Goal: Task Accomplishment & Management: Complete application form

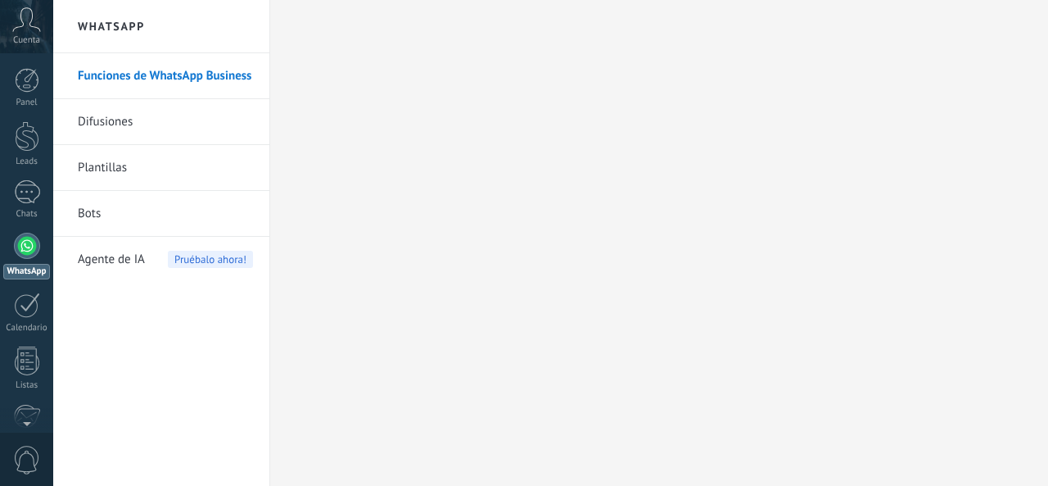
click at [27, 247] on div at bounding box center [27, 246] width 26 height 26
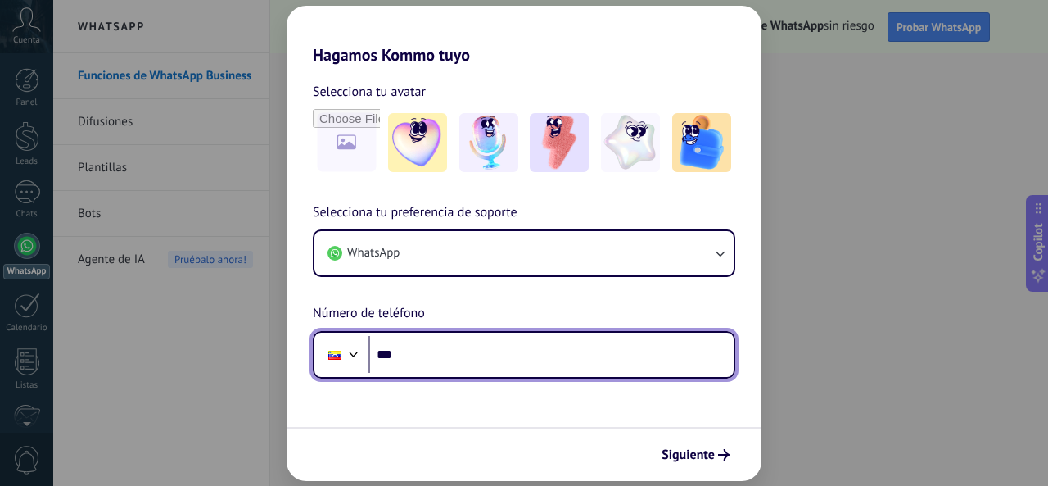
click at [467, 361] on input "***" at bounding box center [551, 355] width 365 height 38
type input "**********"
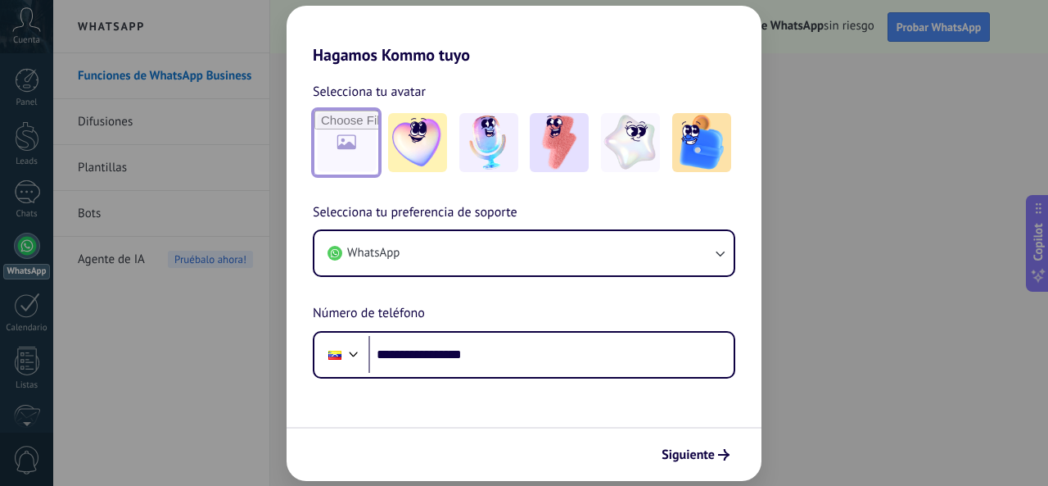
click at [351, 139] on input "file" at bounding box center [347, 143] width 64 height 64
type input "**********"
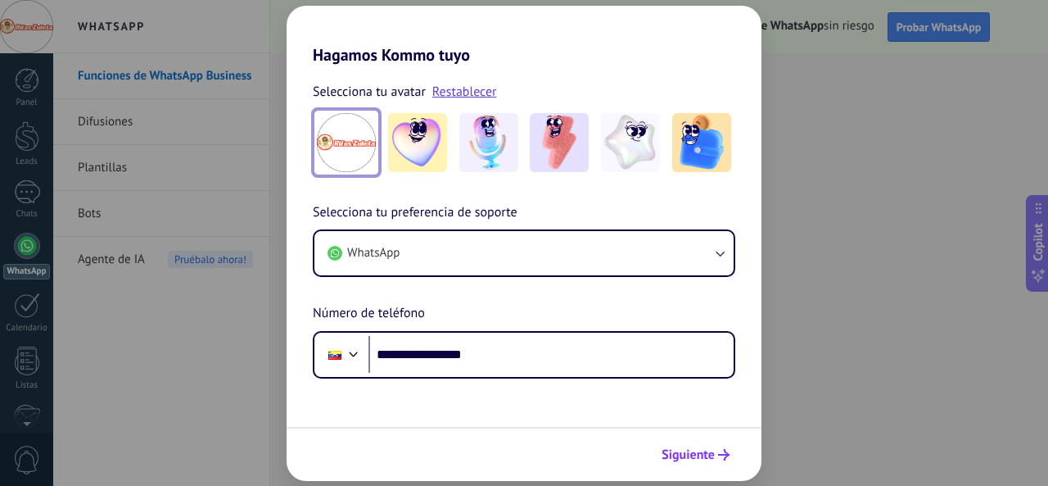
click at [693, 449] on span "Siguiente" at bounding box center [688, 454] width 53 height 11
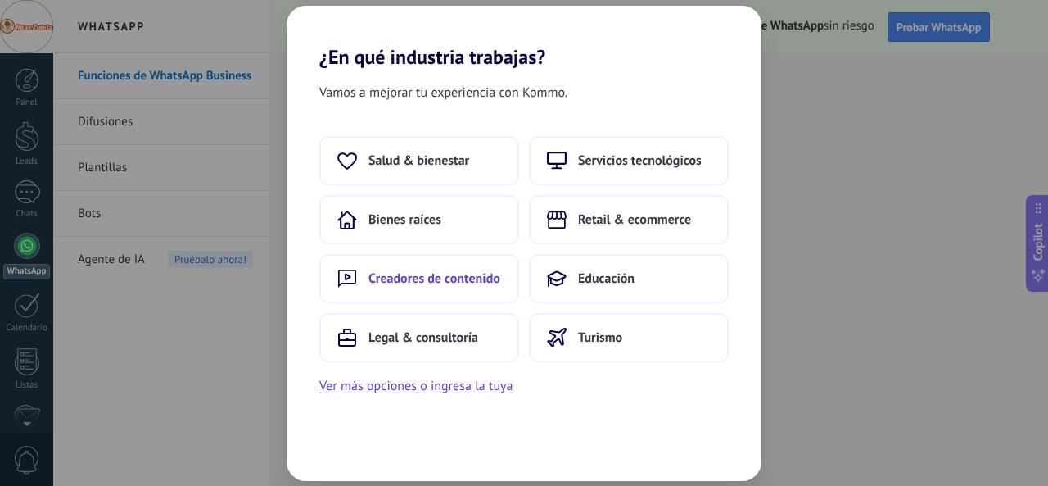
click at [412, 281] on span "Creadores de contenido" at bounding box center [435, 278] width 132 height 16
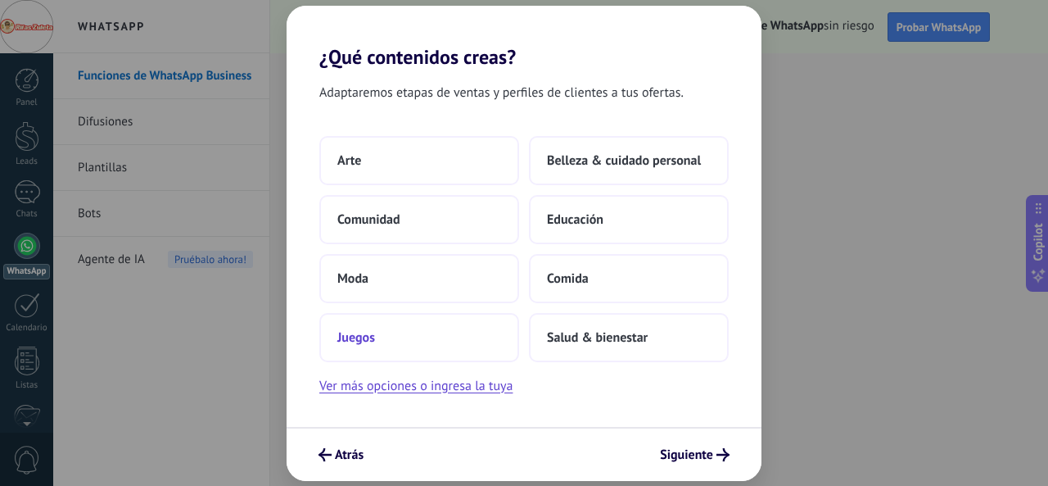
click at [374, 333] on span "Juegos" at bounding box center [356, 337] width 38 height 16
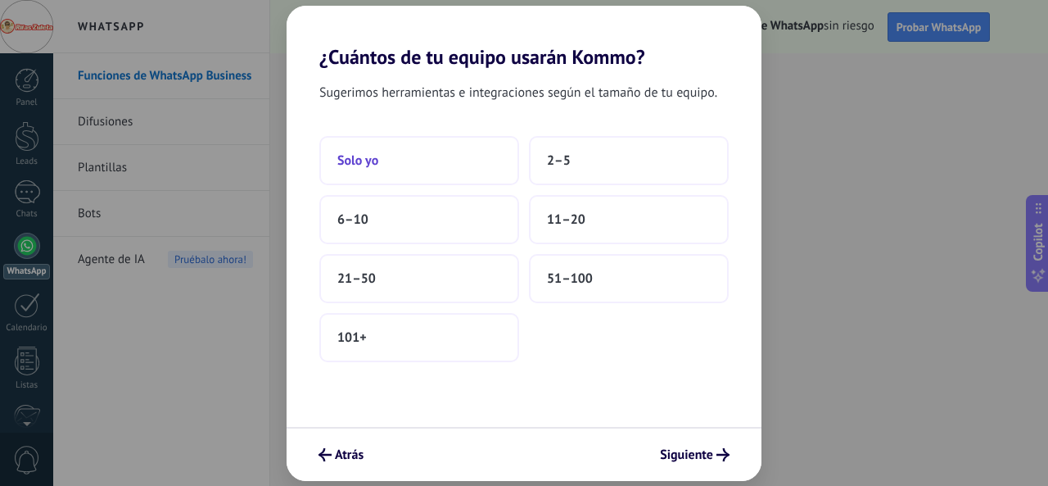
click at [364, 160] on span "Solo yo" at bounding box center [357, 160] width 41 height 16
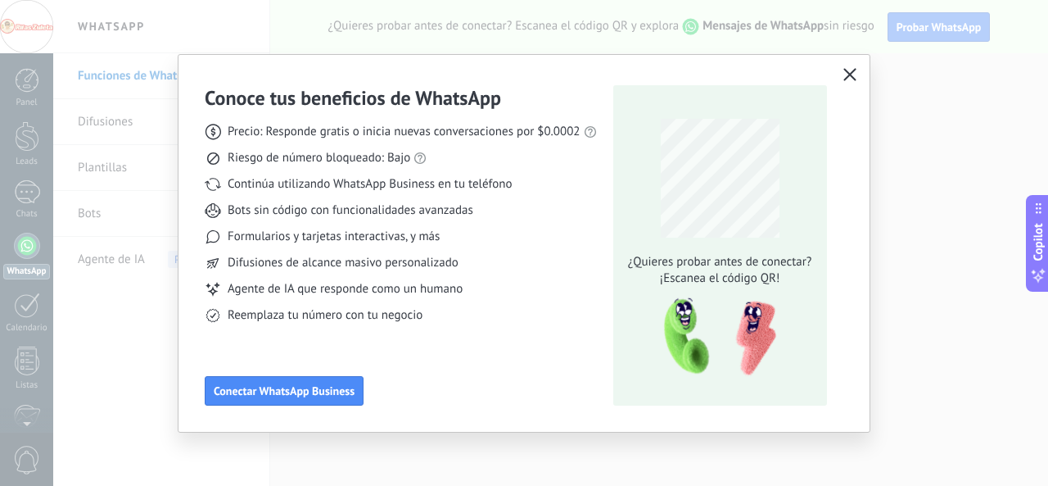
click at [852, 73] on icon "button" at bounding box center [850, 74] width 13 height 13
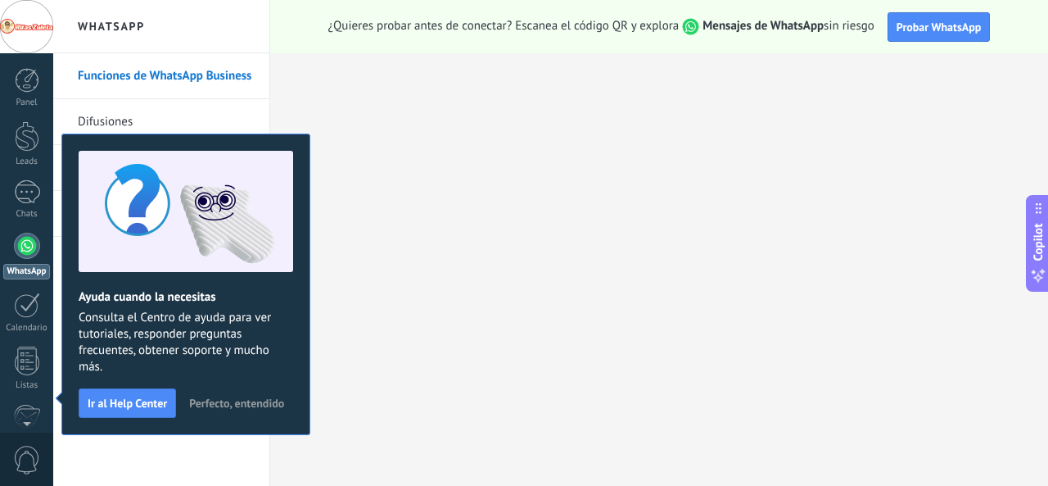
click at [823, 48] on div "¿Quieres probar antes de conectar? Escanea el código QR y explora Mensajes de W…" at bounding box center [659, 26] width 778 height 53
click at [921, 34] on button "Probar WhatsApp" at bounding box center [939, 26] width 103 height 29
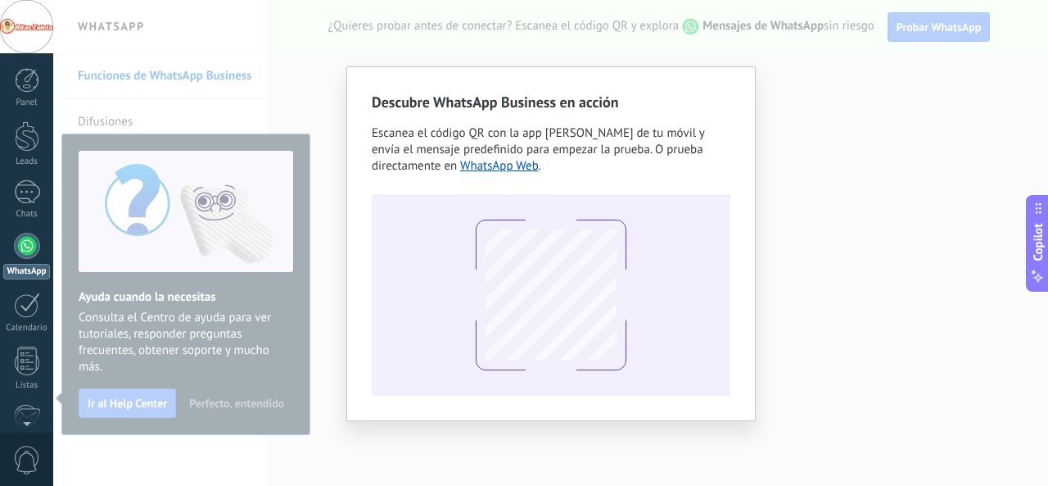
click at [331, 61] on div "Descubre WhatsApp Business en acción Escanea el código QR con la app [PERSON_NA…" at bounding box center [550, 243] width 995 height 486
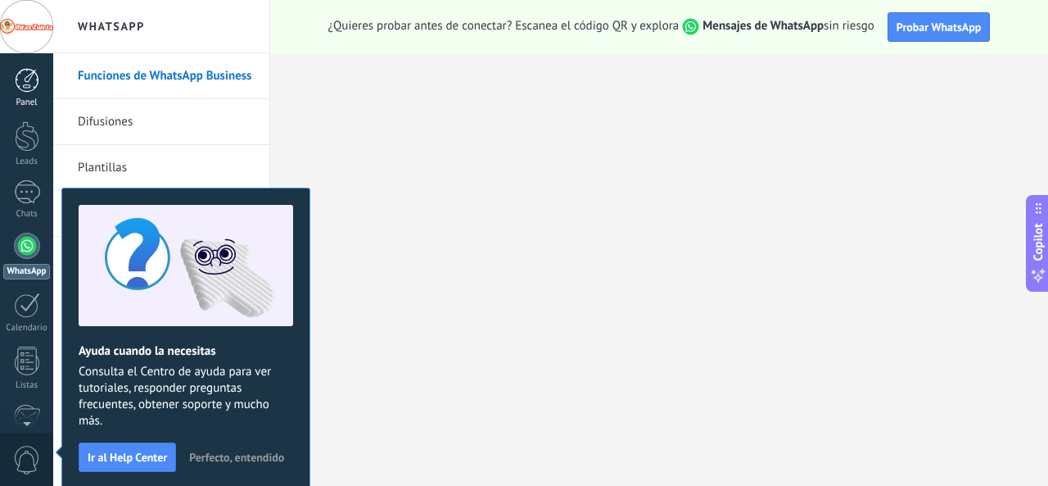
click at [26, 78] on div at bounding box center [27, 80] width 25 height 25
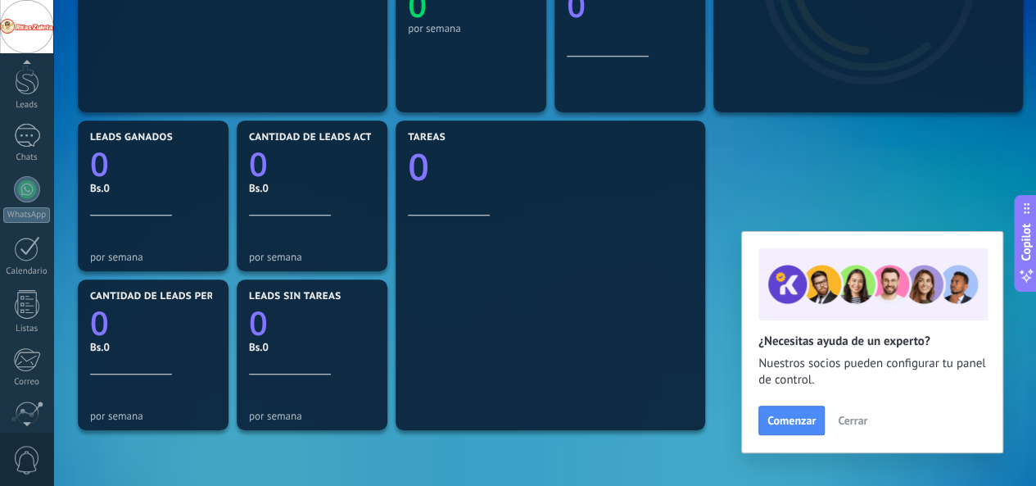
scroll to position [194, 0]
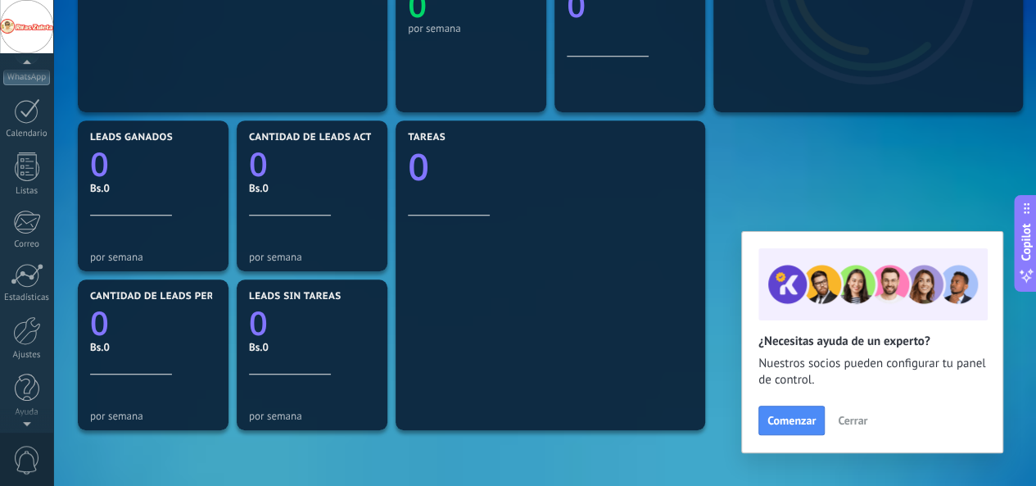
click at [26, 423] on div at bounding box center [26, 420] width 53 height 25
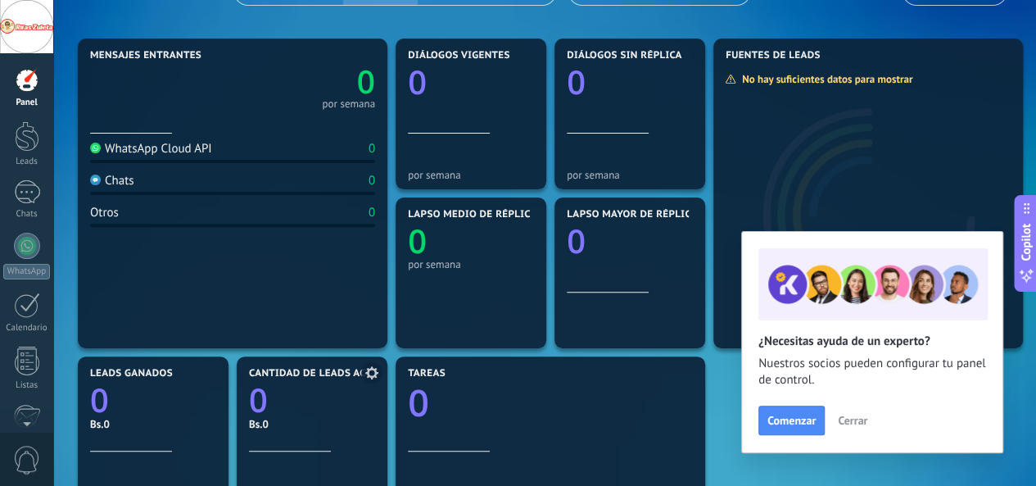
scroll to position [0, 0]
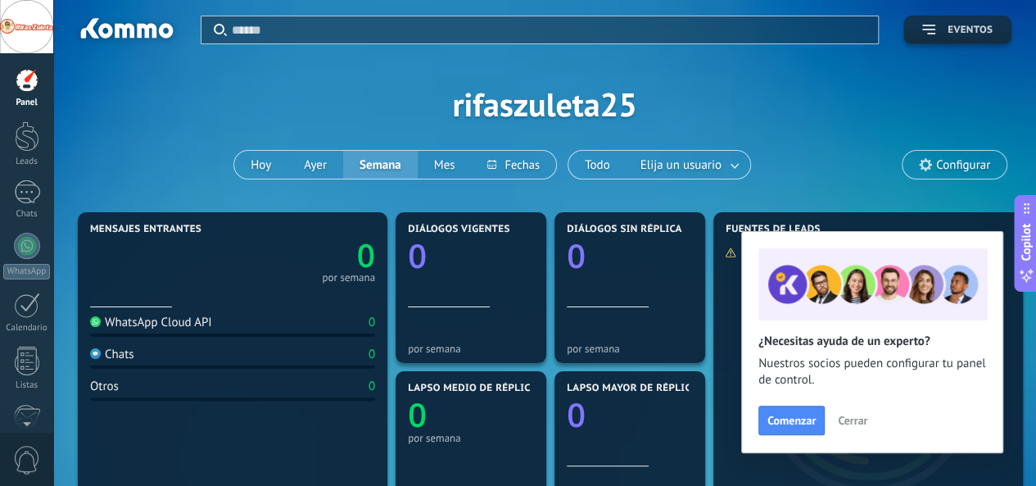
click at [949, 29] on span "Eventos" at bounding box center [970, 30] width 45 height 11
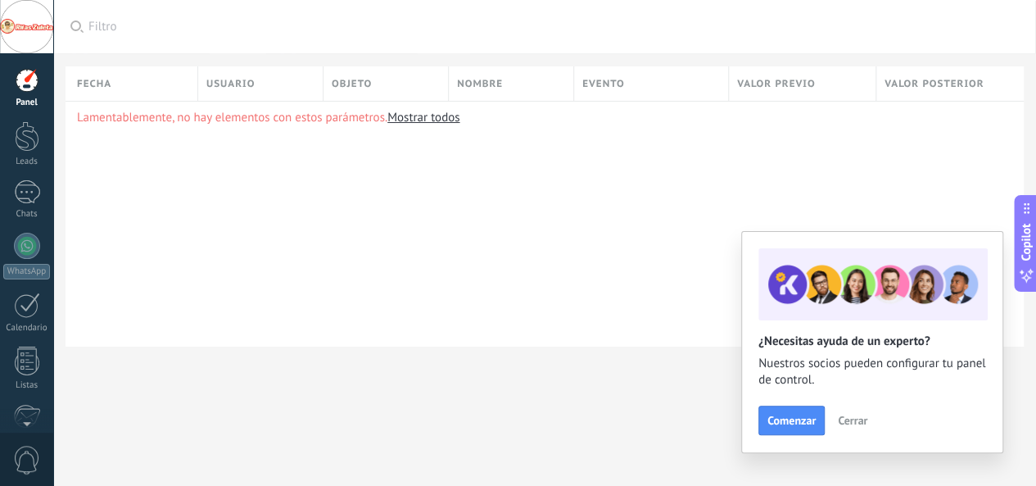
click at [26, 35] on div at bounding box center [26, 26] width 53 height 53
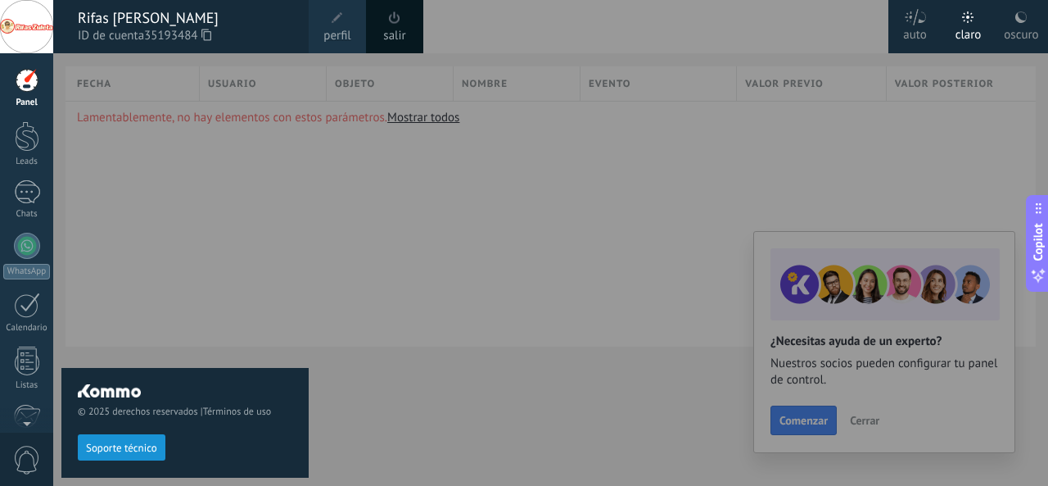
click at [387, 29] on link "salir" at bounding box center [394, 36] width 22 height 18
